Goal: Task Accomplishment & Management: Use online tool/utility

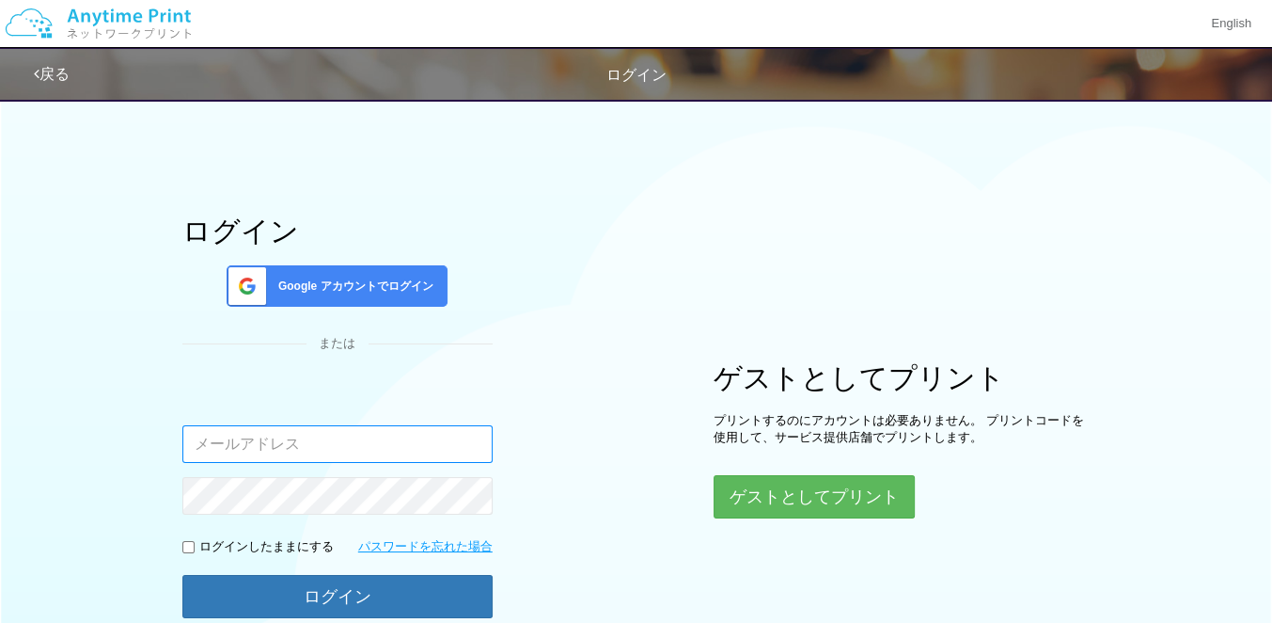
type input "[EMAIL_ADDRESS][DOMAIN_NAME]"
click at [1012, 102] on div "ログイン Google アカウントでログイン または 入力されたメールアドレスまたはパスワードが正しくありません。 jp-atp-admin@dj.kyoce…" at bounding box center [636, 376] width 1129 height 576
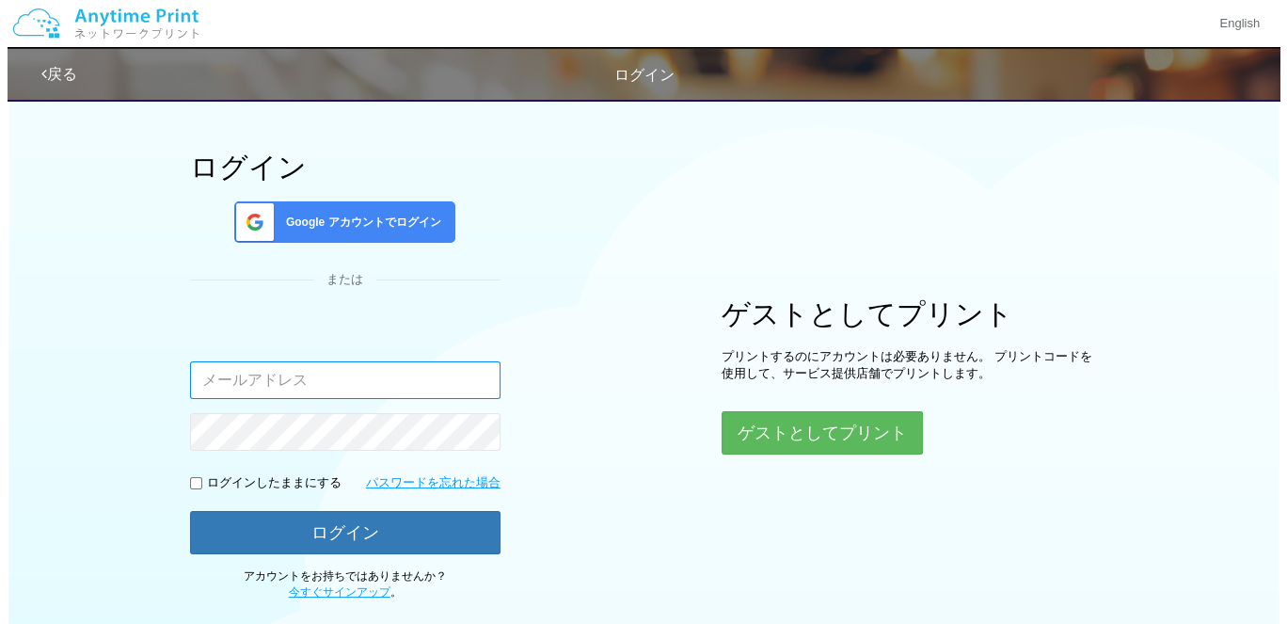
scroll to position [94, 0]
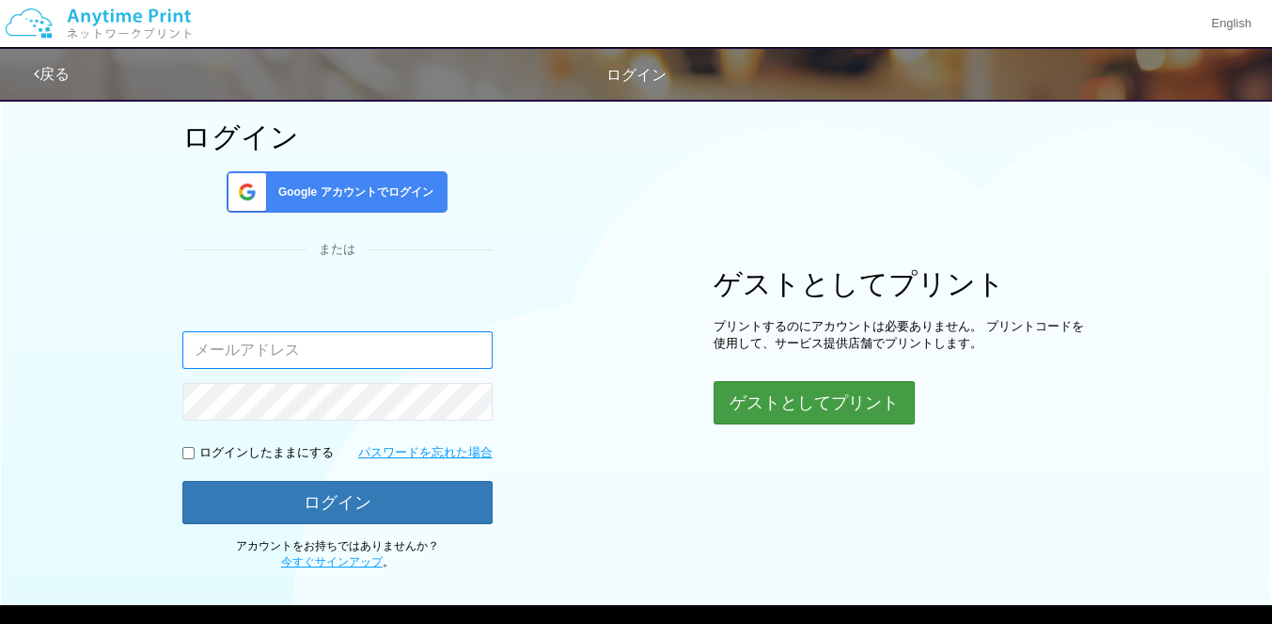
type input "[EMAIL_ADDRESS][DOMAIN_NAME]"
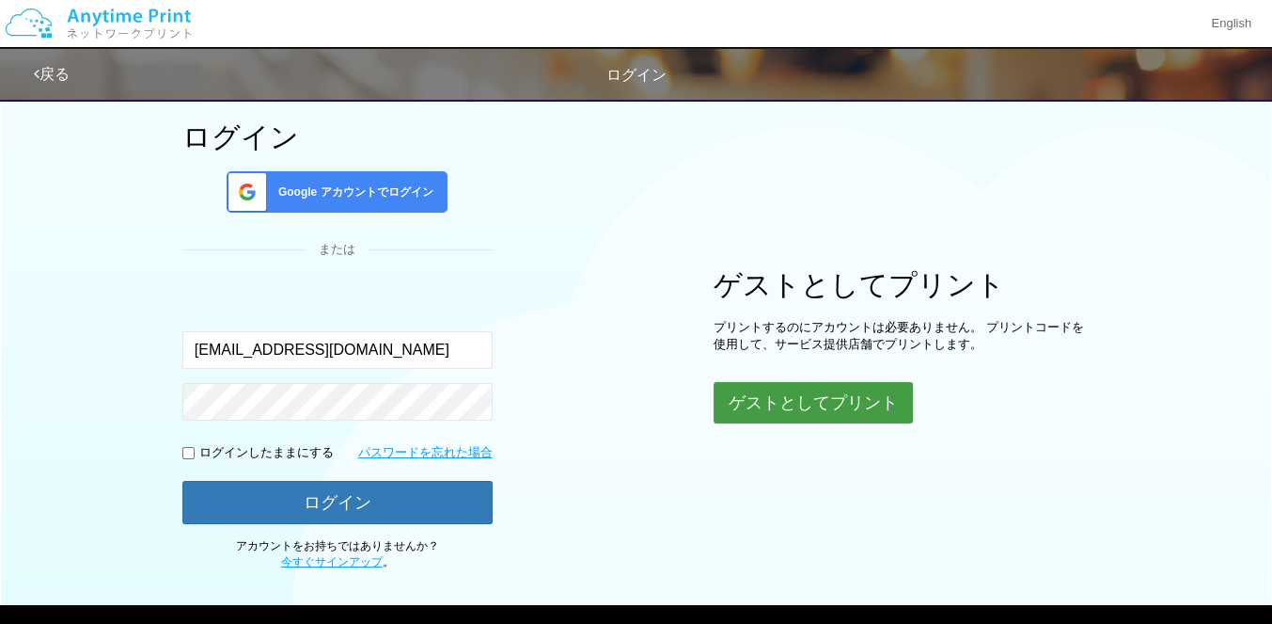
click at [739, 394] on button "ゲストとしてプリント" at bounding box center [813, 402] width 199 height 41
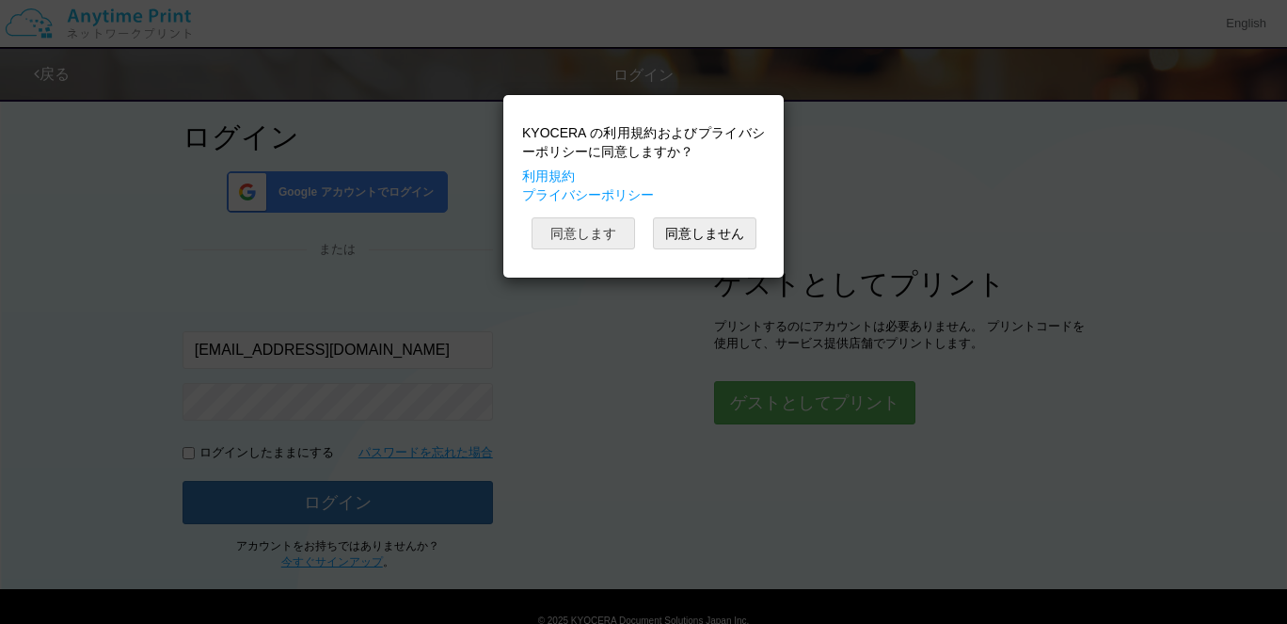
click at [596, 240] on button "同意します" at bounding box center [582, 233] width 103 height 32
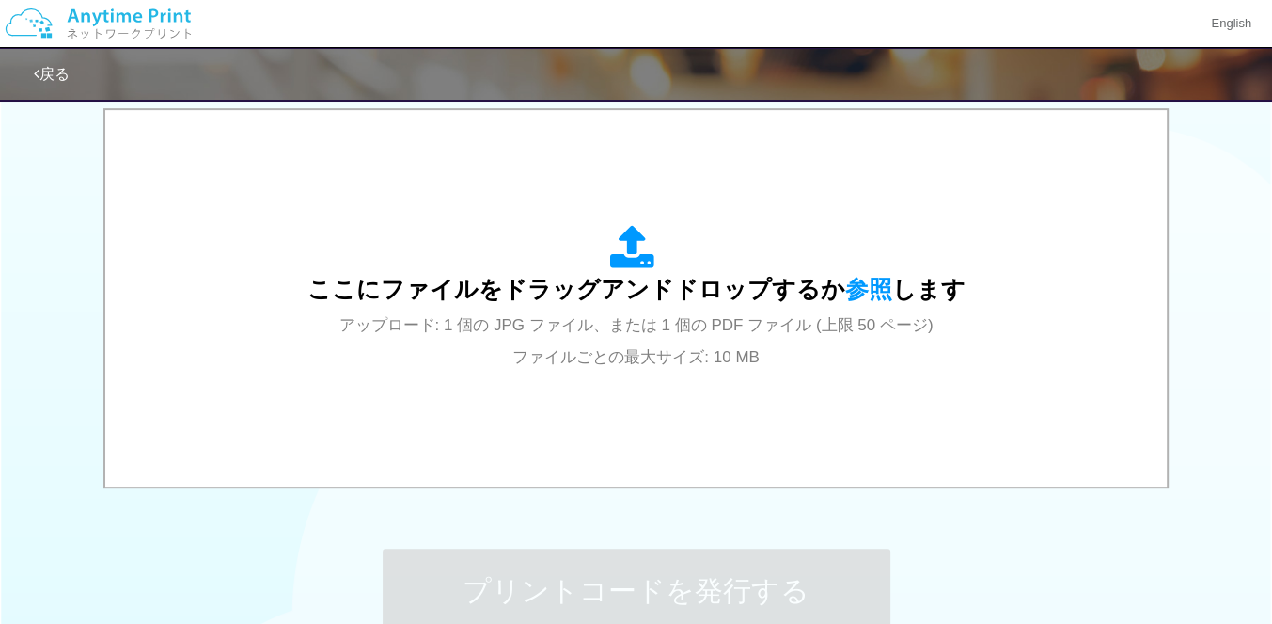
scroll to position [512, 0]
